Goal: Find specific page/section: Find specific page/section

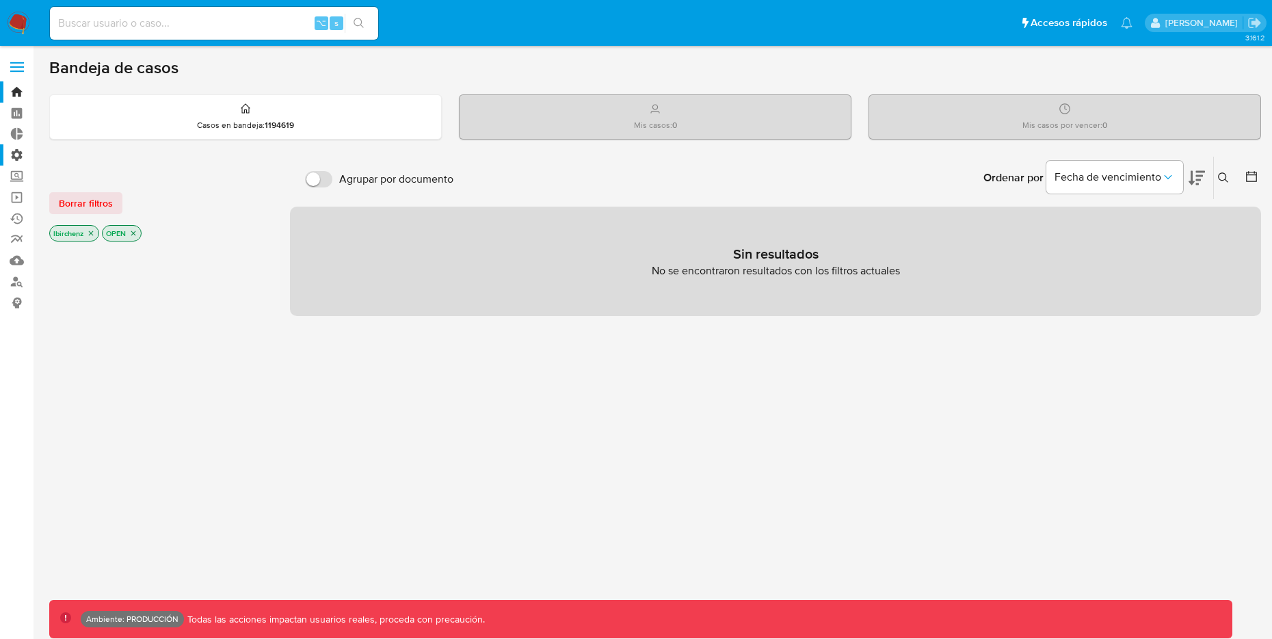
click at [22, 153] on label "Administración" at bounding box center [81, 154] width 163 height 21
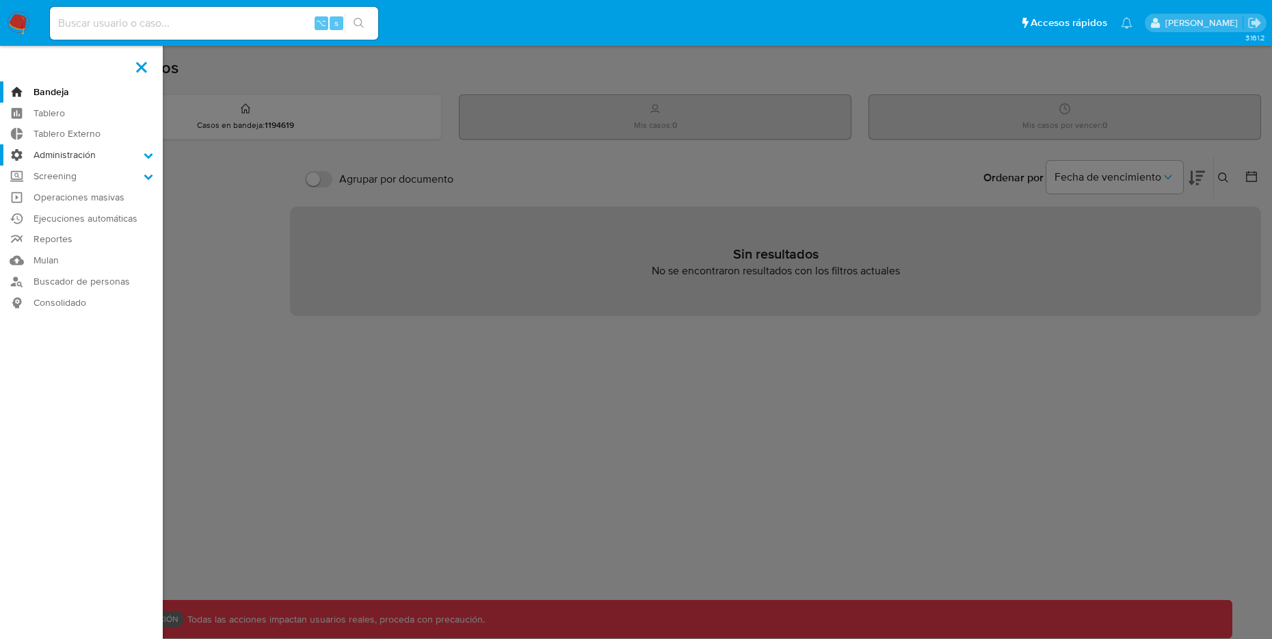
click at [0, 0] on input "Administración" at bounding box center [0, 0] width 0 height 0
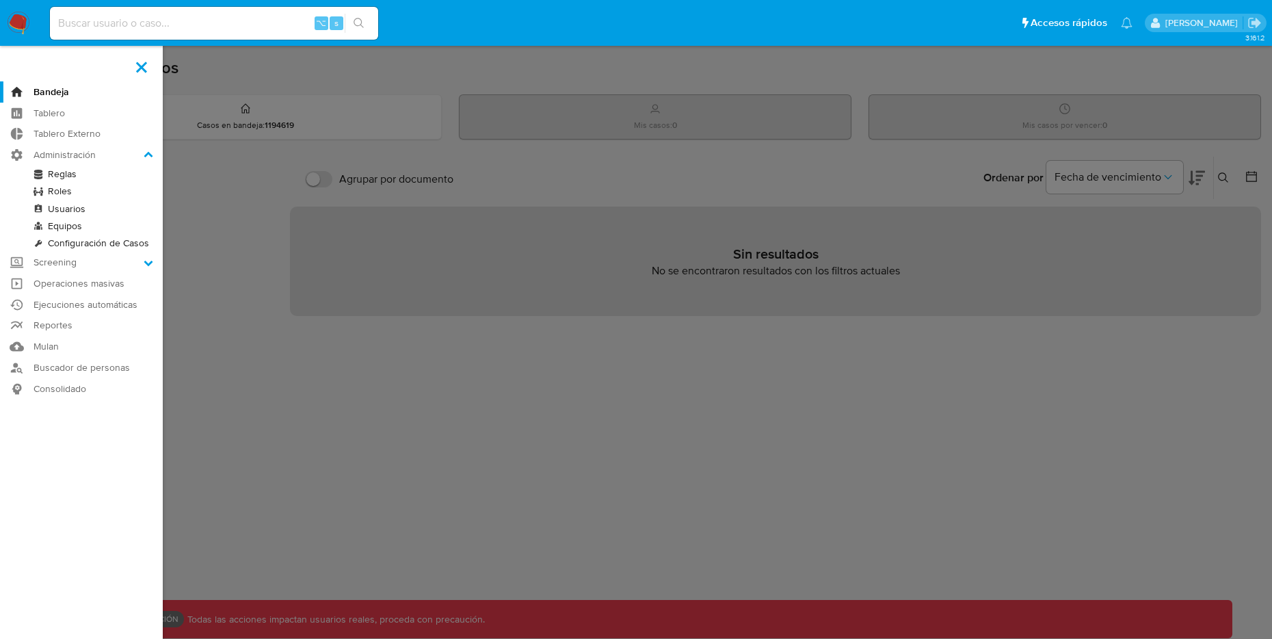
click at [62, 174] on link "Reglas" at bounding box center [81, 174] width 163 height 17
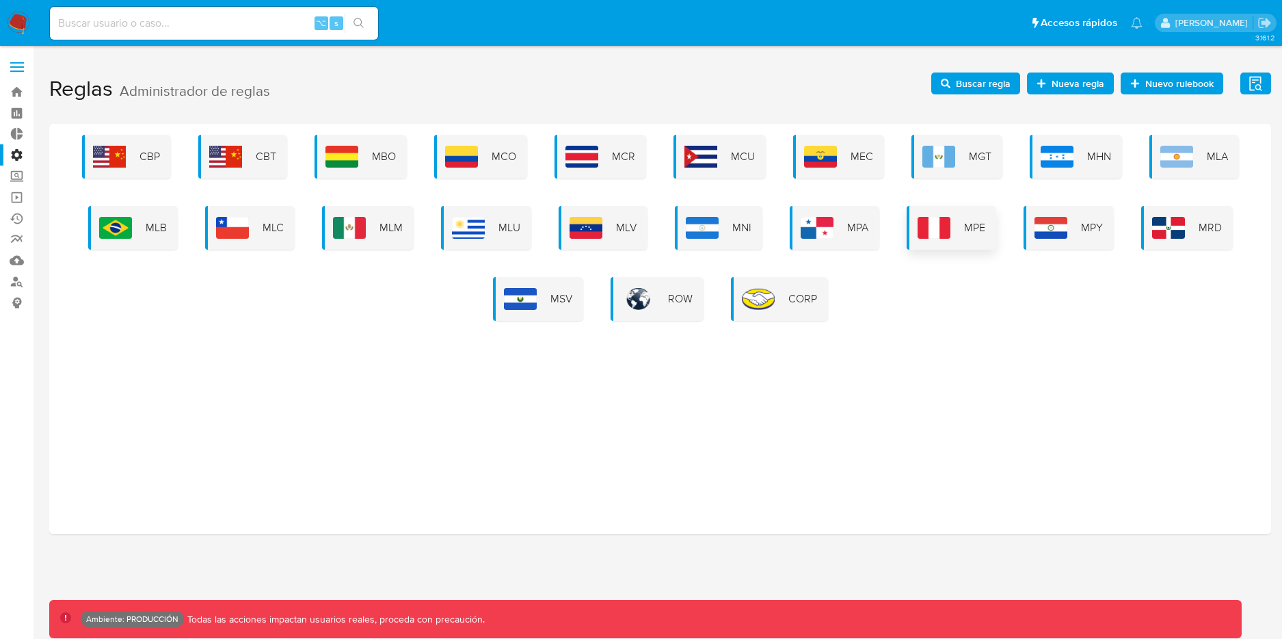
click at [964, 232] on span "MPE" at bounding box center [974, 227] width 21 height 15
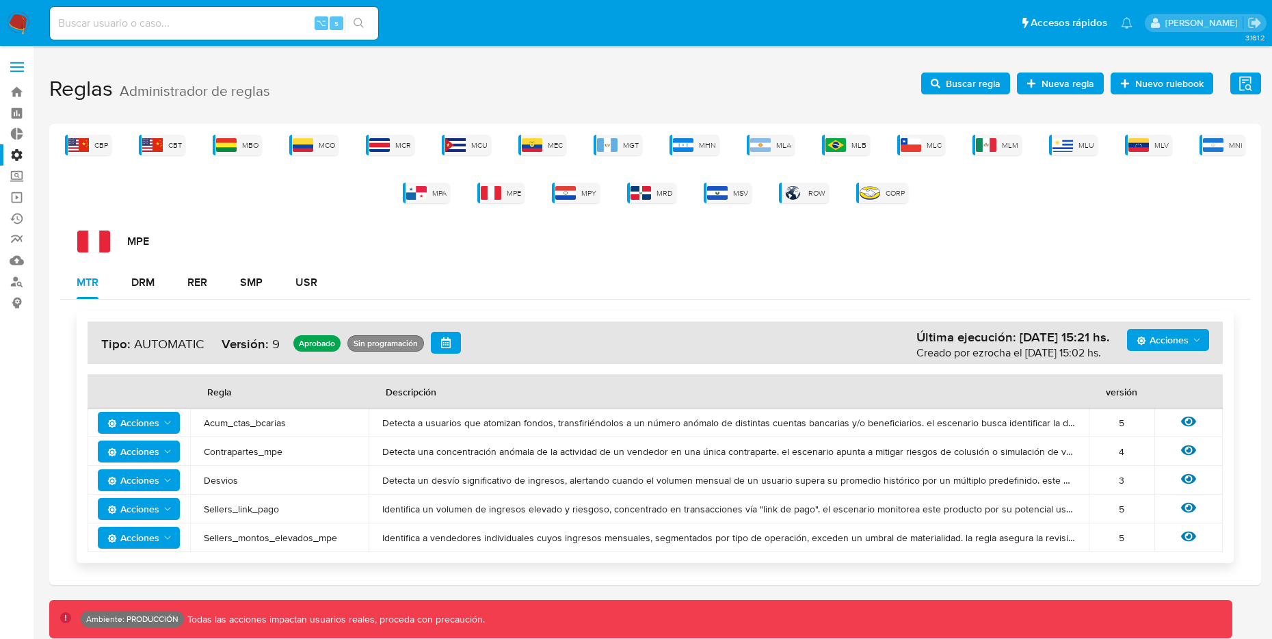
click at [1183, 337] on span "Acciones" at bounding box center [1163, 340] width 52 height 22
drag, startPoint x: 583, startPoint y: 297, endPoint x: 552, endPoint y: 294, distance: 30.9
click at [583, 297] on div "MTR DRM RER SMP USR" at bounding box center [655, 282] width 1190 height 33
click at [154, 281] on div "DRM" at bounding box center [142, 282] width 23 height 11
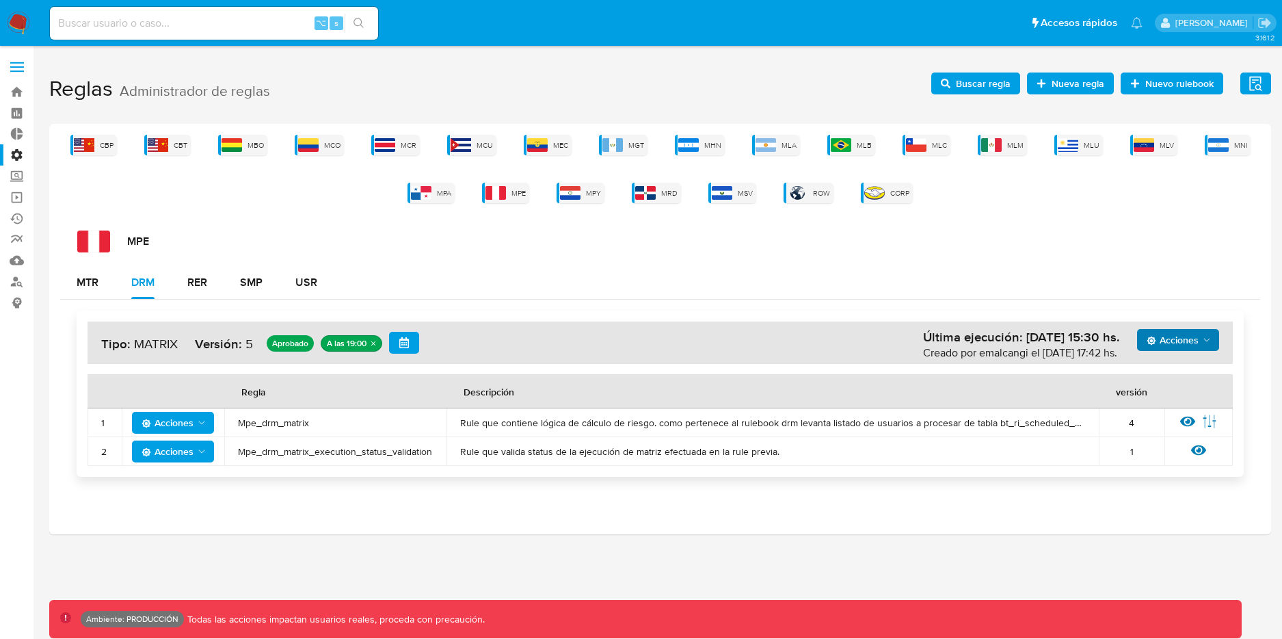
click at [1197, 336] on span "Acciones" at bounding box center [1173, 340] width 52 height 22
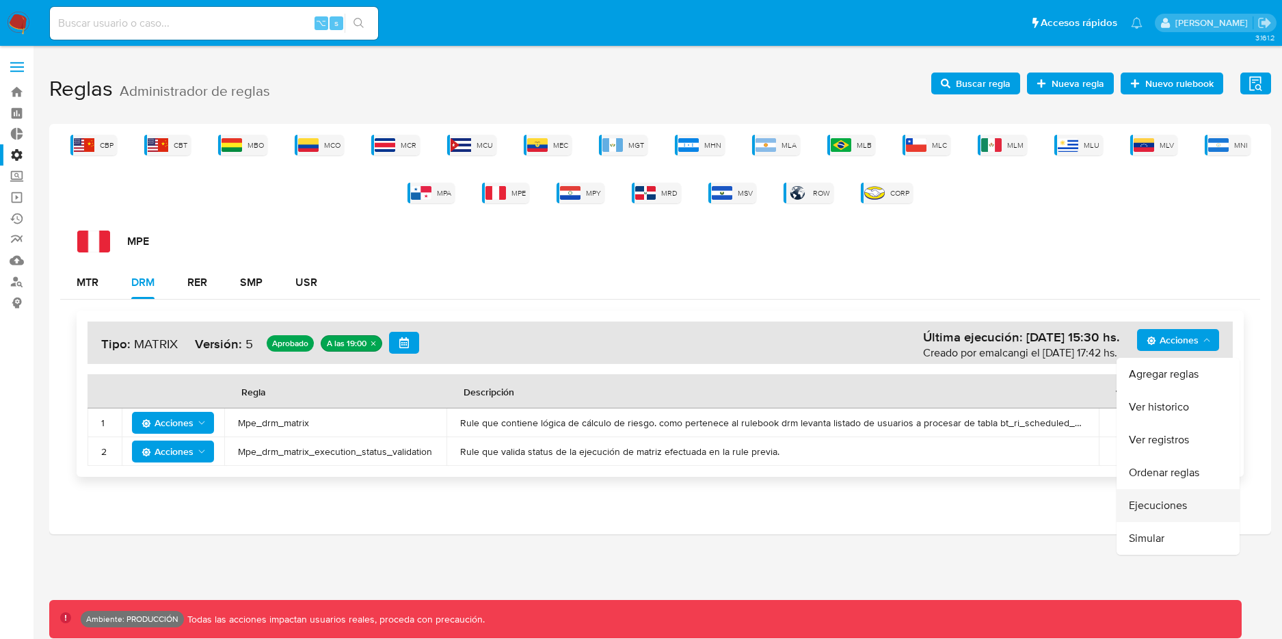
click at [1168, 499] on button "Ejecuciones" at bounding box center [1178, 505] width 123 height 33
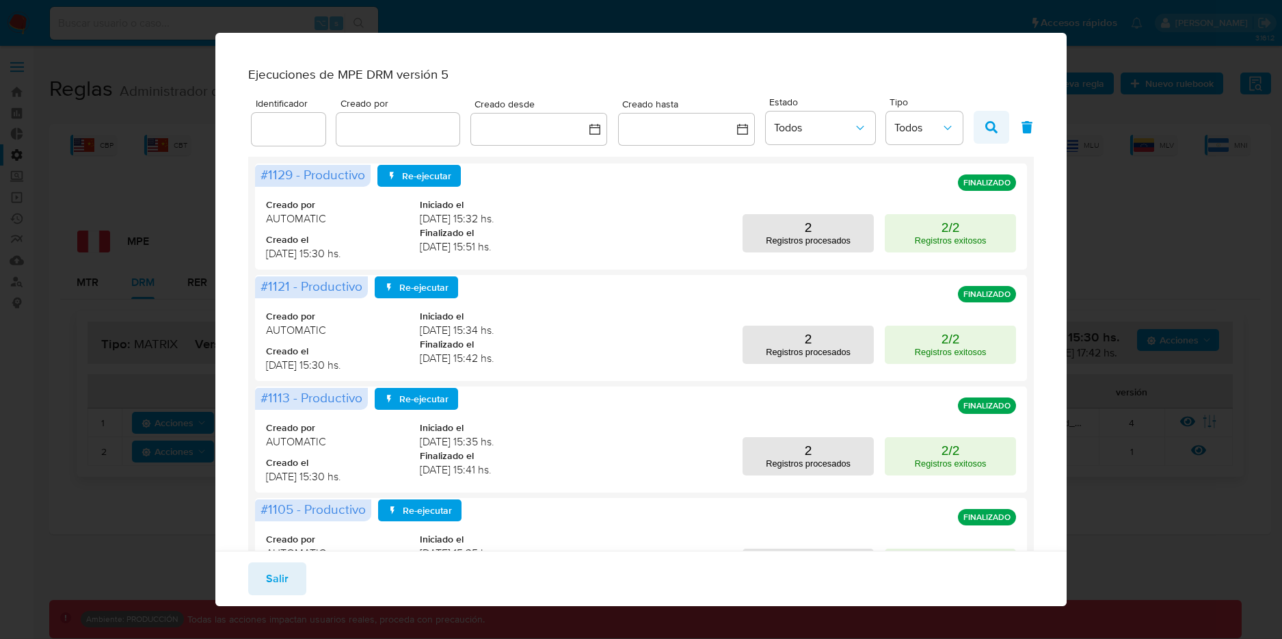
click at [990, 133] on icon "button" at bounding box center [992, 127] width 12 height 12
click at [1124, 242] on div "Ejecuciones de MPE DRM versión 5 Identificador Creado por Creado desde Creado h…" at bounding box center [641, 319] width 1282 height 639
click at [272, 578] on span "Salir" at bounding box center [277, 579] width 23 height 30
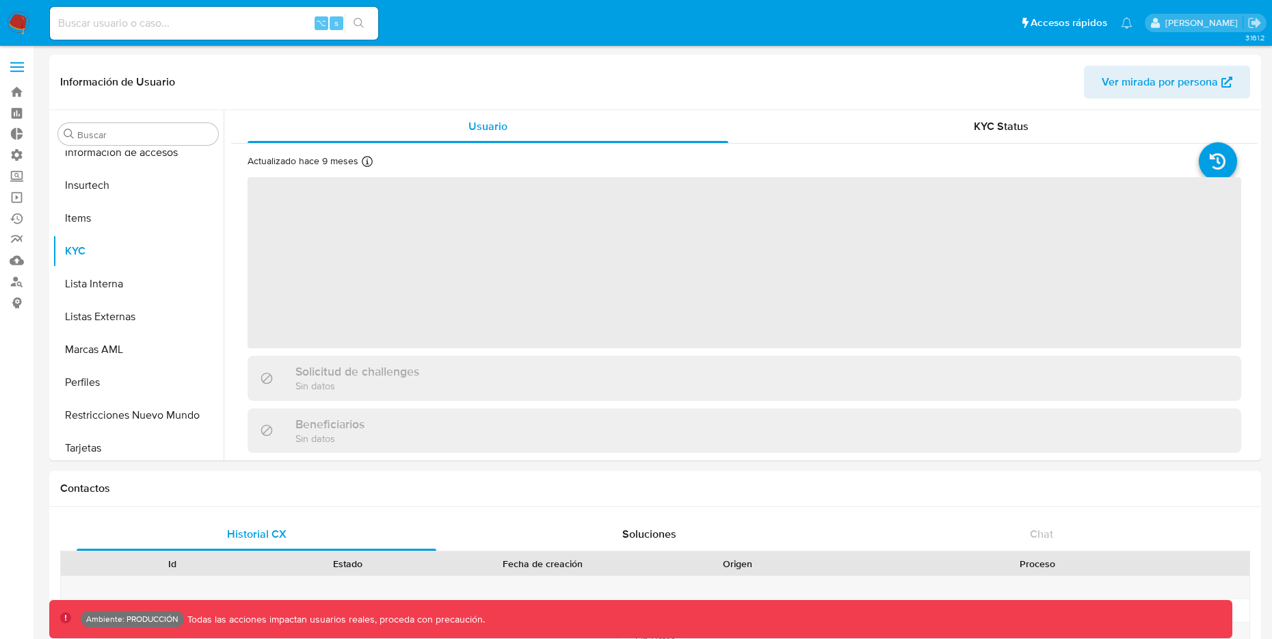
scroll to position [644, 0]
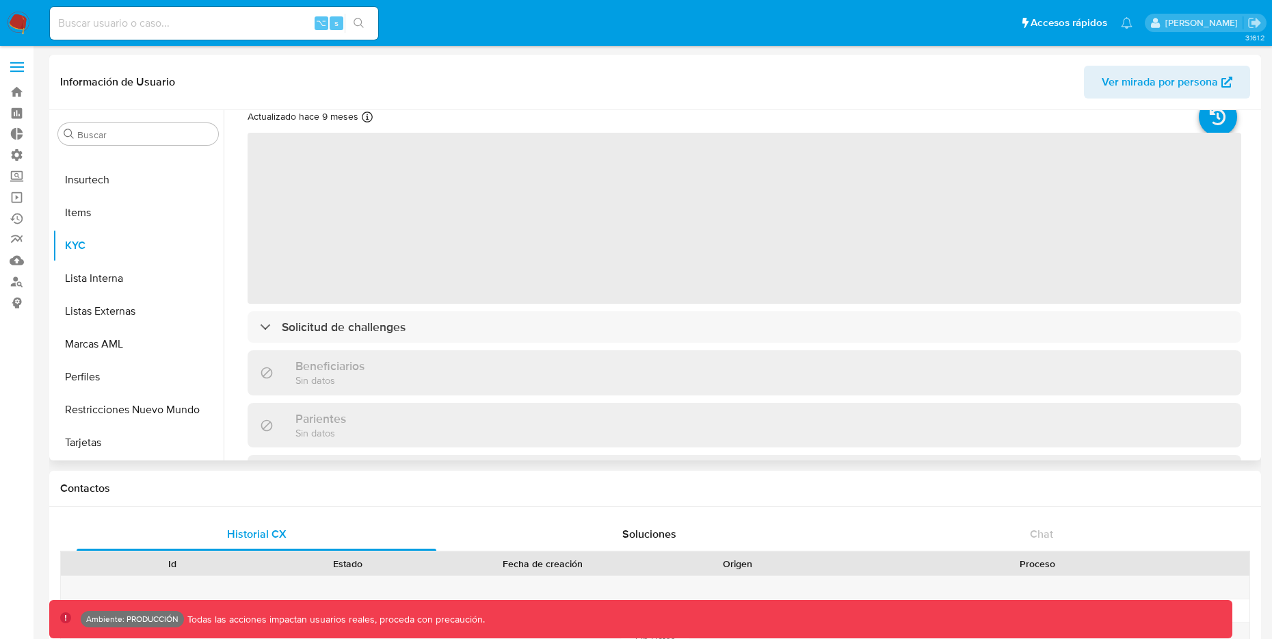
select select "10"
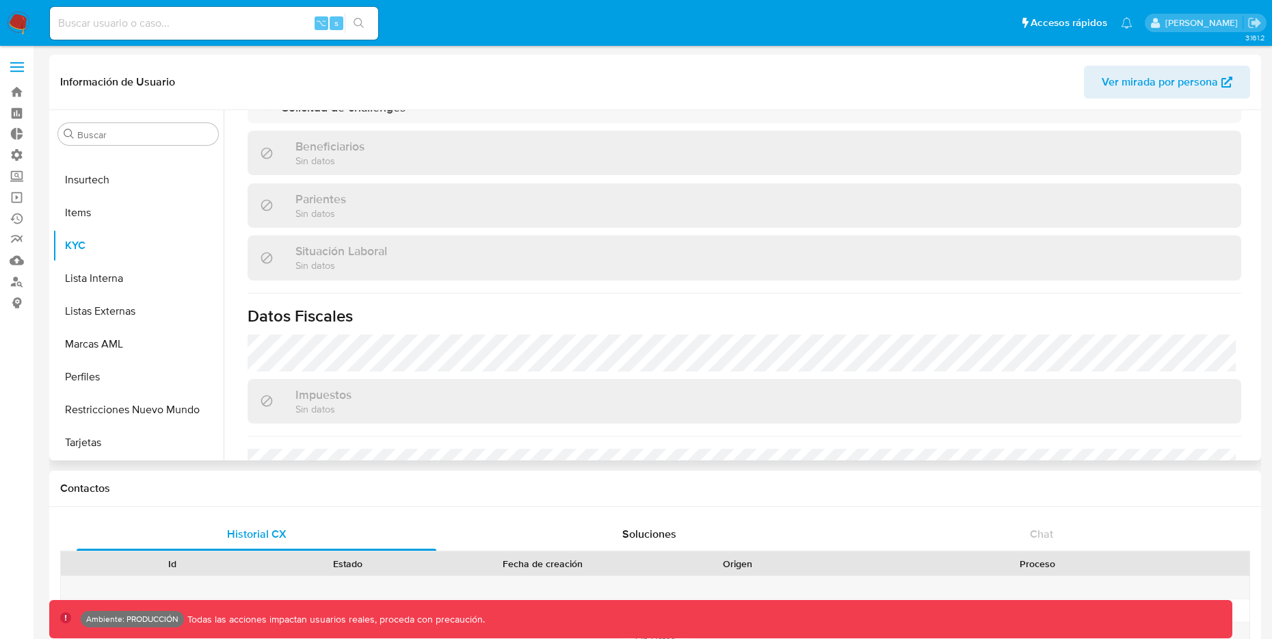
scroll to position [579, 0]
